Goal: Go to known website: Go to known website

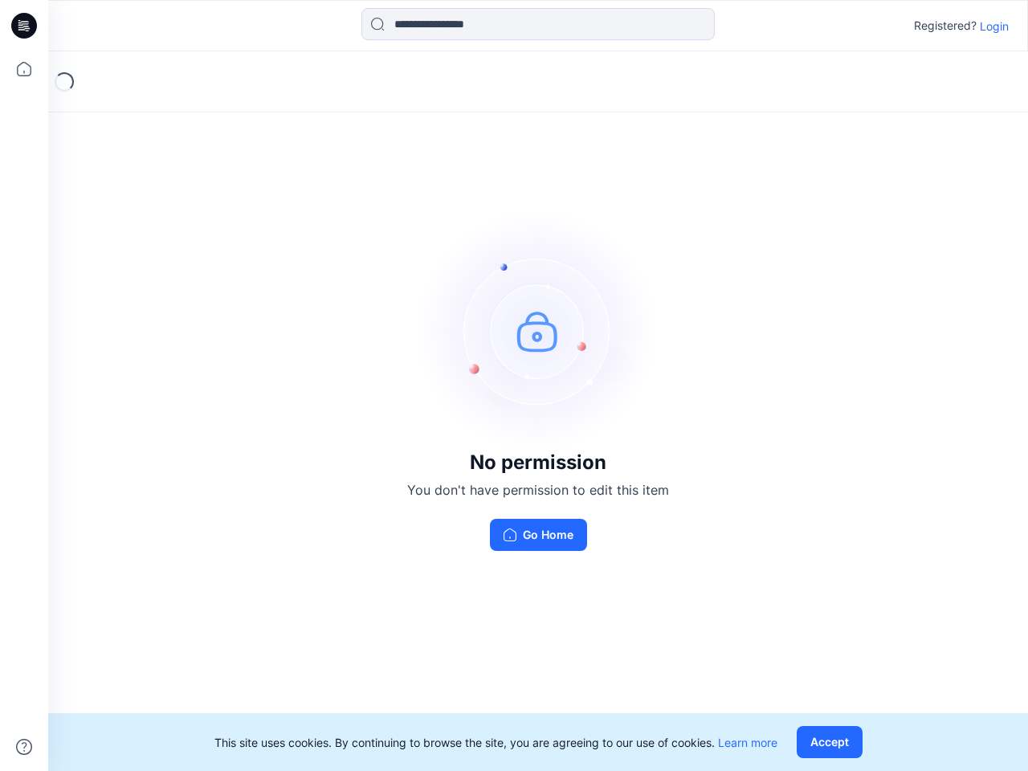
click at [514, 385] on img at bounding box center [538, 330] width 241 height 241
click at [25, 26] on icon at bounding box center [26, 26] width 6 height 1
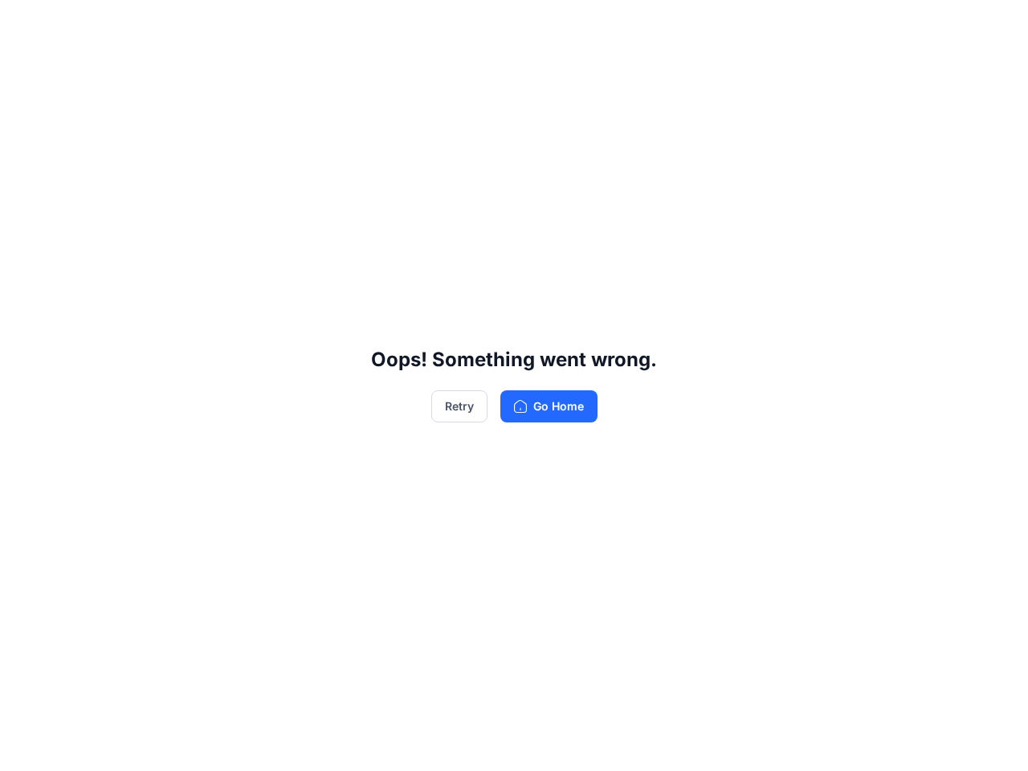
click at [24, 69] on div "Oops! Something went wrong. Retry Go Home" at bounding box center [514, 385] width 1028 height 771
click at [24, 747] on div "Oops! Something went wrong. Retry Go Home" at bounding box center [514, 385] width 1028 height 771
click at [538, 24] on div "Oops! Something went wrong. Retry Go Home" at bounding box center [514, 385] width 1028 height 771
click at [994, 26] on div "Oops! Something went wrong. Retry Go Home" at bounding box center [514, 385] width 1028 height 771
click at [833, 742] on div "Oops! Something went wrong. Retry Go Home" at bounding box center [514, 385] width 1028 height 771
